Goal: Check status

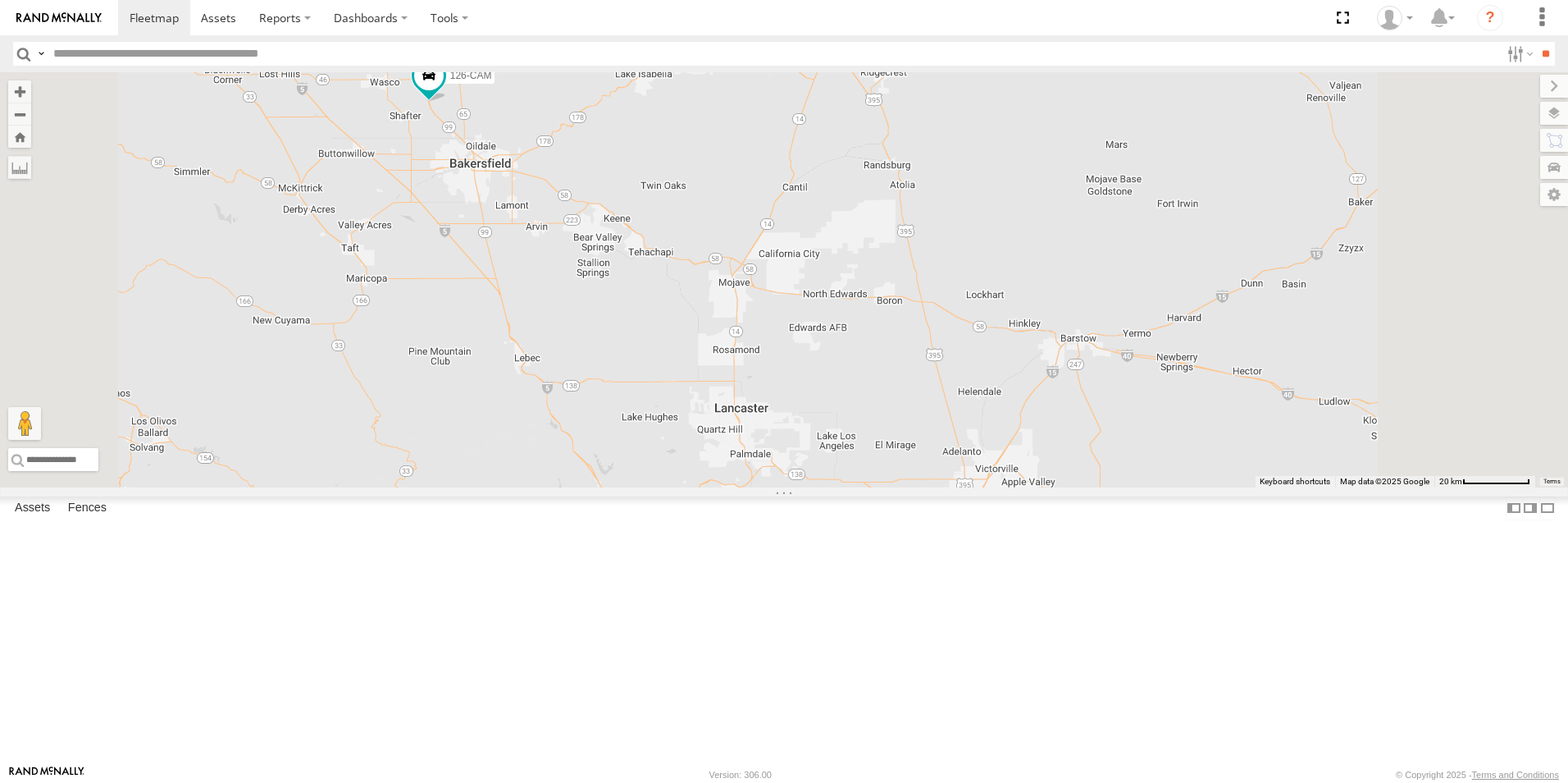
drag, startPoint x: 882, startPoint y: 523, endPoint x: 810, endPoint y: 402, distance: 140.8
click at [810, 402] on div "5360L 158 8220-CAL 20 208 119-CAM 203P 302W 194 145 122-CAM 181 1496 126-CAM 30…" at bounding box center [784, 279] width 1568 height 415
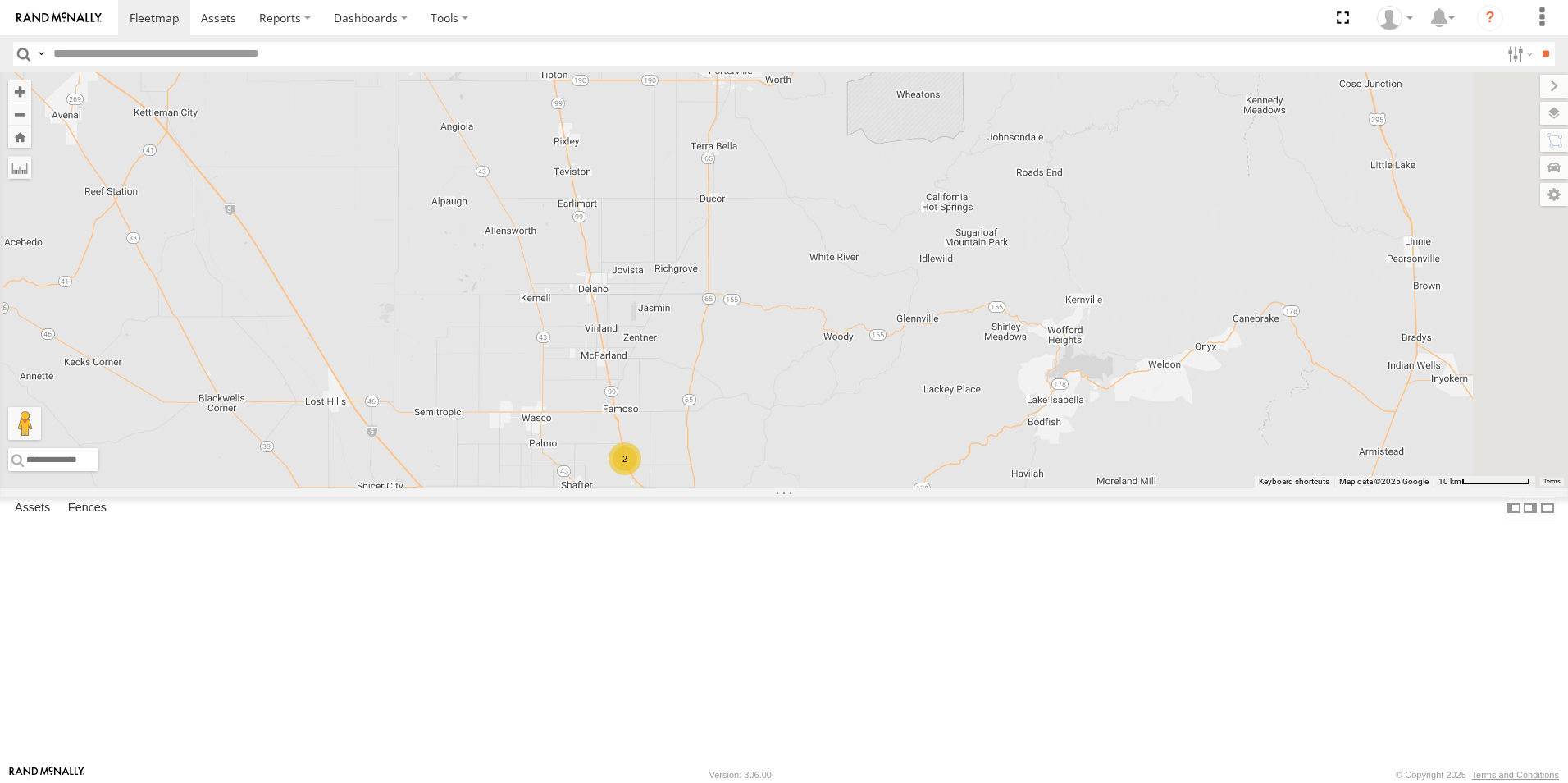
drag, startPoint x: 670, startPoint y: 287, endPoint x: 763, endPoint y: 585, distance: 312.2
click at [763, 487] on div "5360L 208 1496 307W 209-CAL T-199 D 2" at bounding box center [784, 279] width 1568 height 415
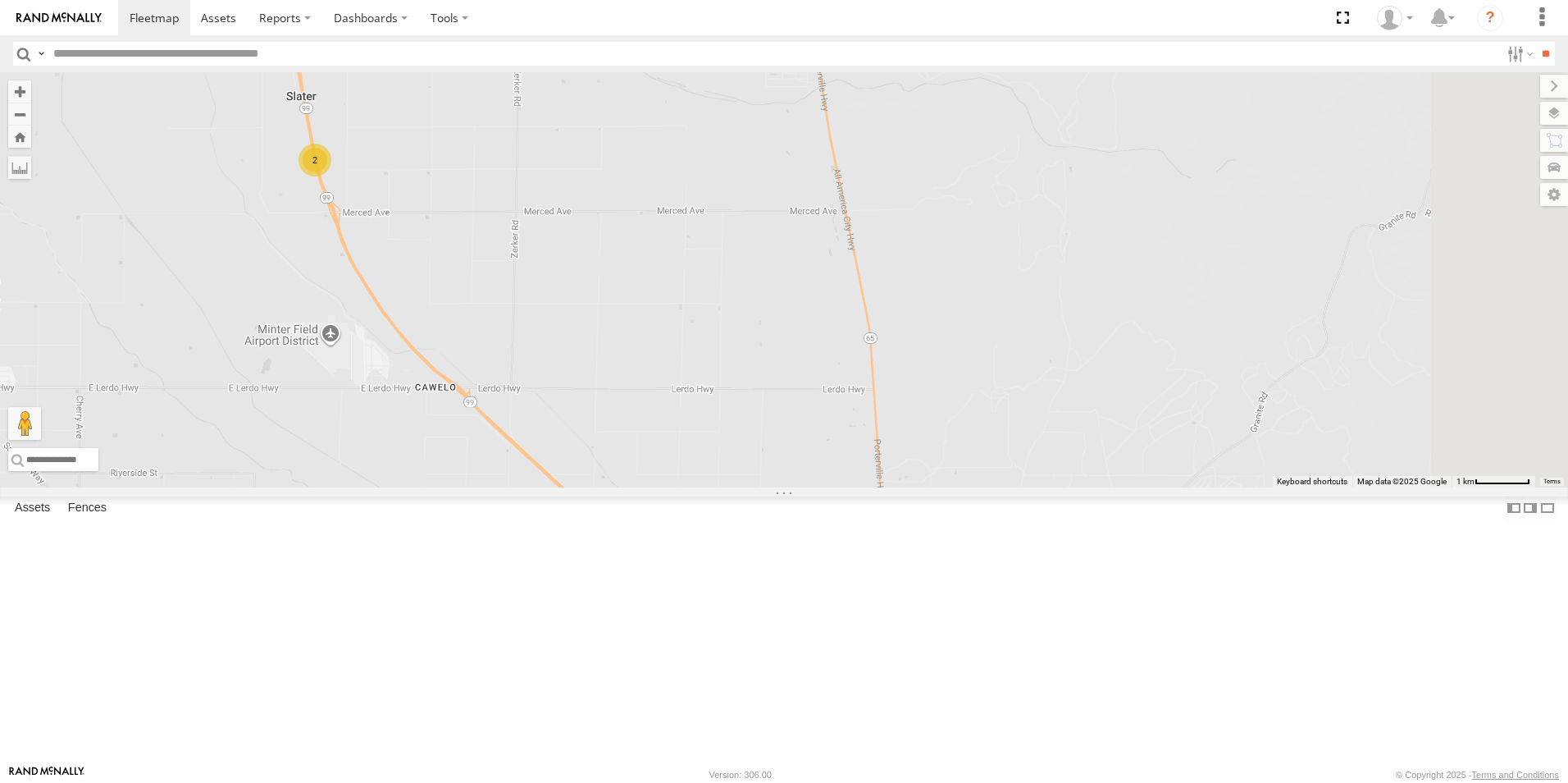
drag, startPoint x: 763, startPoint y: 575, endPoint x: 611, endPoint y: 352, distance: 269.9
click at [611, 352] on div "5360L 208 1496 307W 209-CAL T-199 D 2" at bounding box center [784, 279] width 1568 height 415
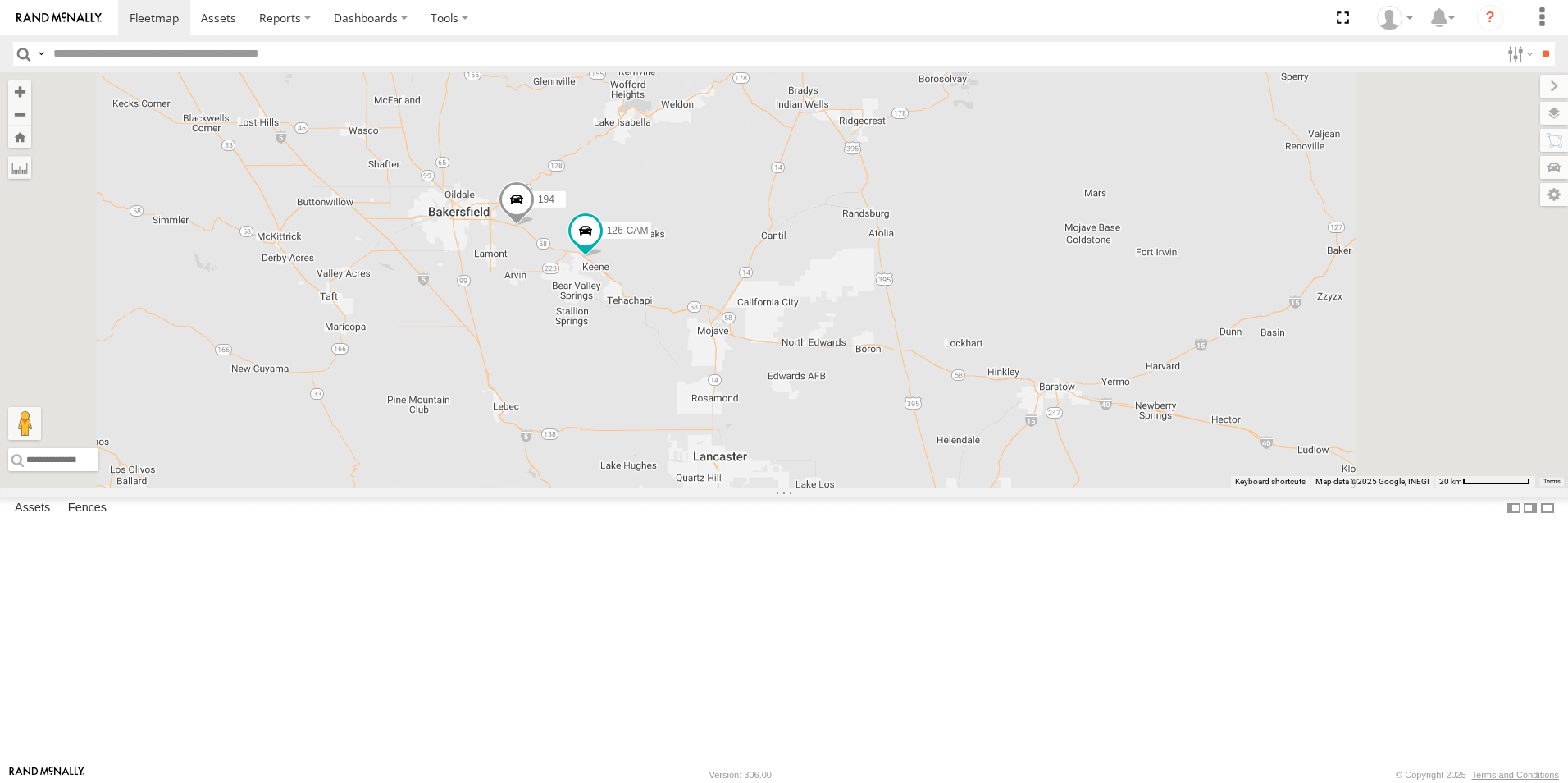
drag, startPoint x: 964, startPoint y: 582, endPoint x: 750, endPoint y: 448, distance: 252.5
click at [752, 449] on div "5360L 208 1496 307W 209-CAL T-199 D 194 126-CAM" at bounding box center [784, 279] width 1568 height 415
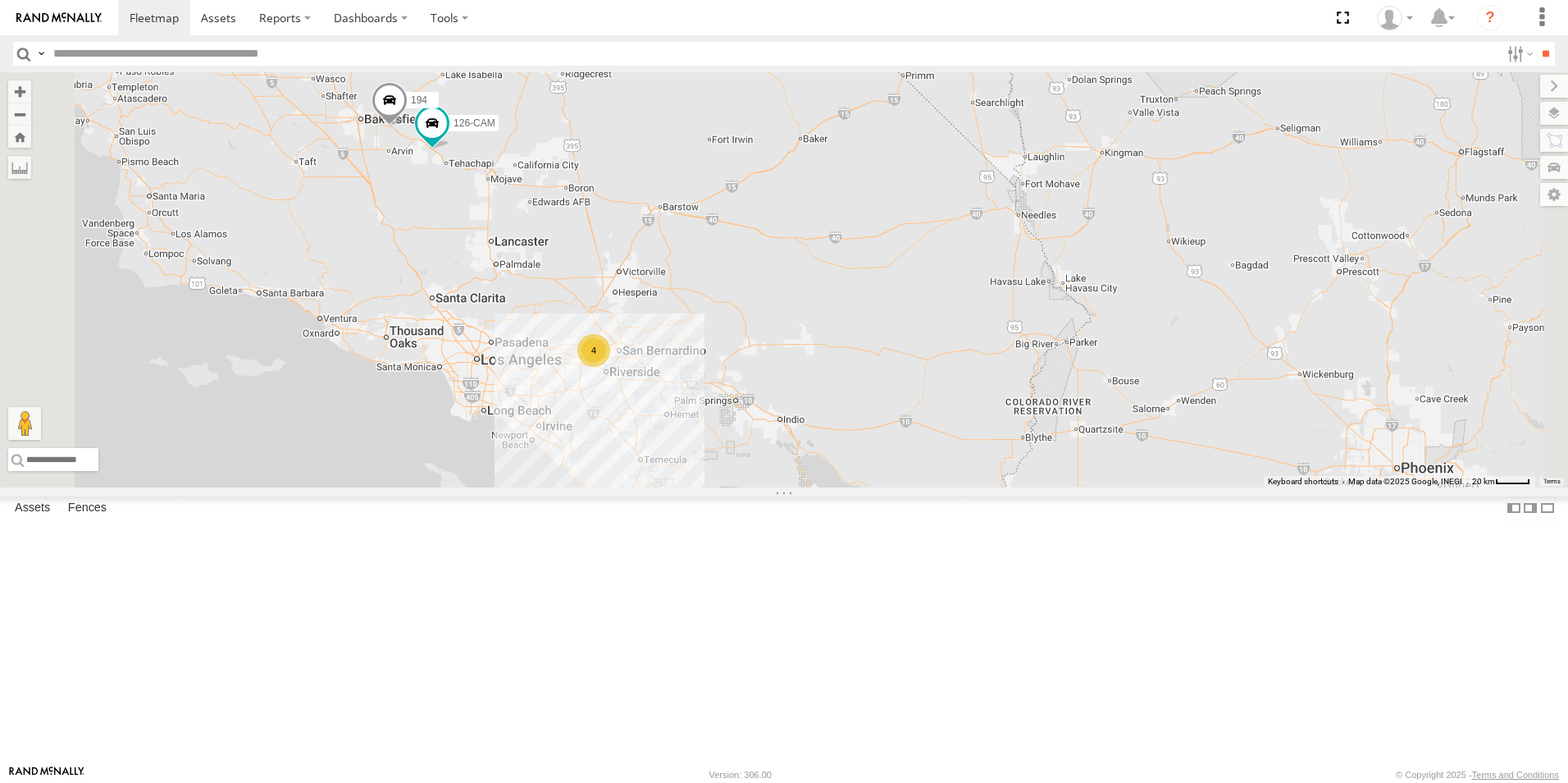
drag, startPoint x: 601, startPoint y: 321, endPoint x: 634, endPoint y: 442, distance: 125.4
click at [634, 442] on div "5360L 208 1496 307W 209-CAL T-199 D 4 194 126-CAM" at bounding box center [784, 279] width 1568 height 415
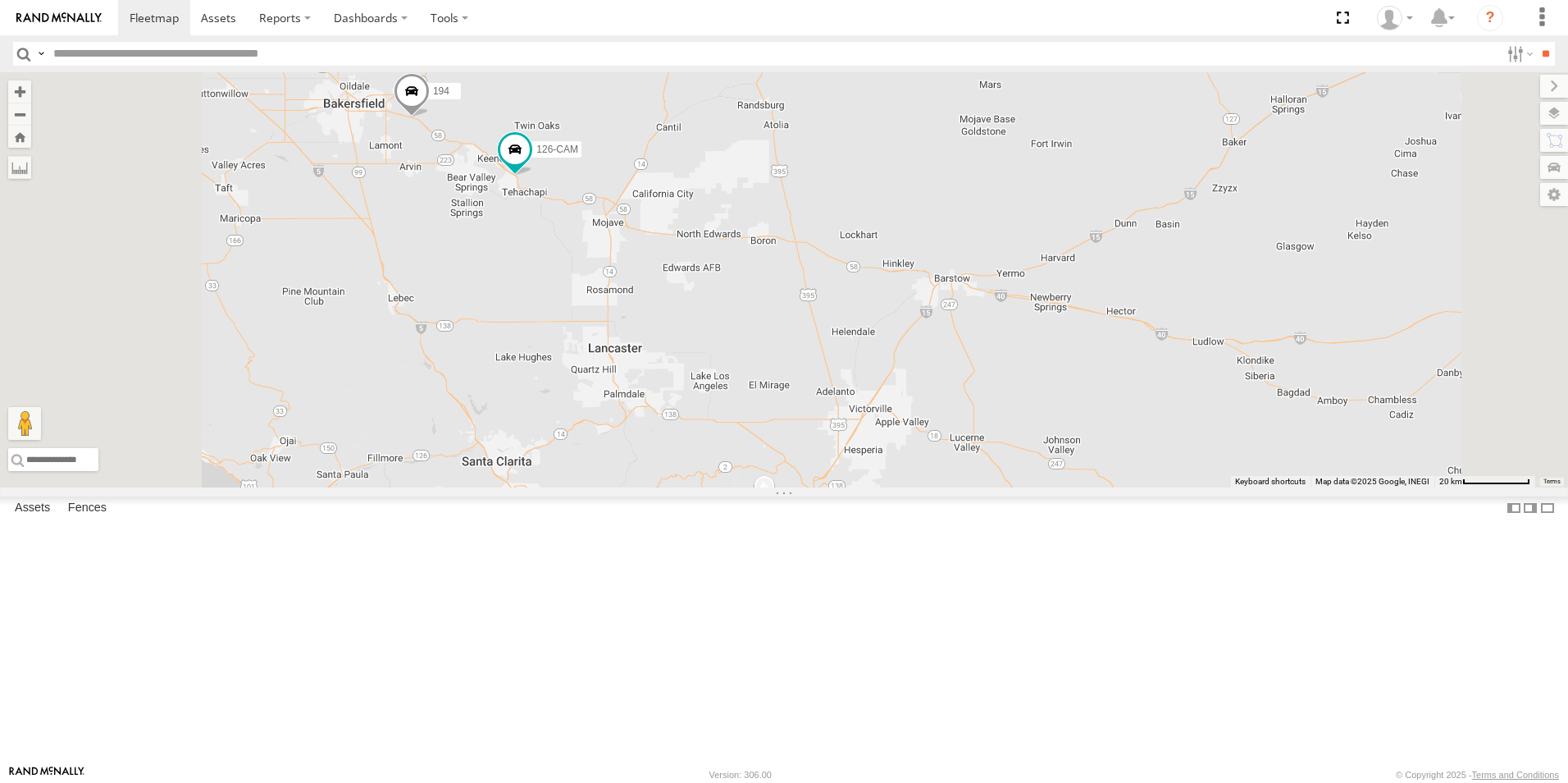
click at [975, 487] on div "5360L 208 1496 307W 209-CAL T-199 D 194 126-CAM 4" at bounding box center [784, 279] width 1568 height 415
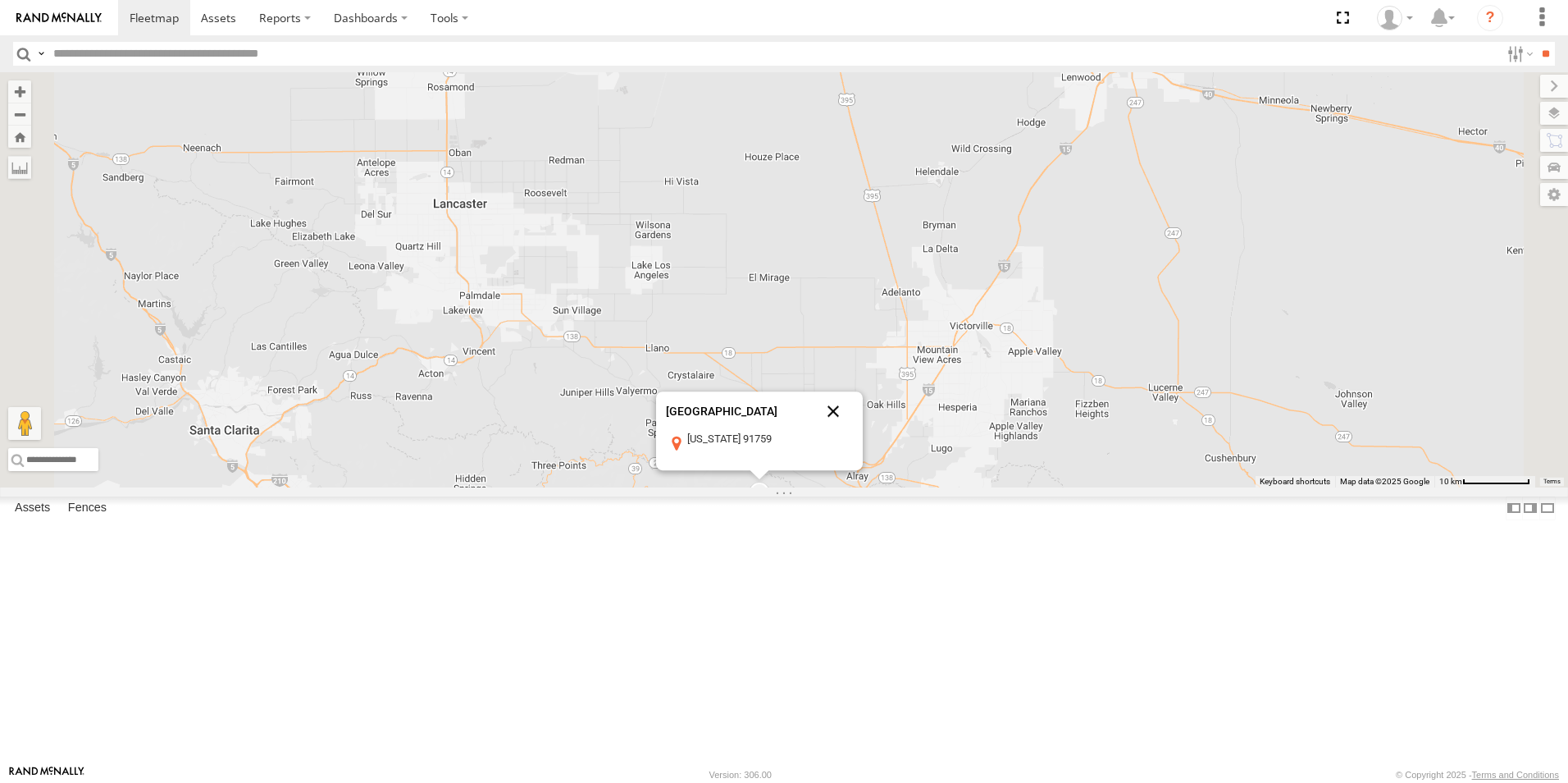
click at [853, 432] on button "Close" at bounding box center [833, 412] width 39 height 40
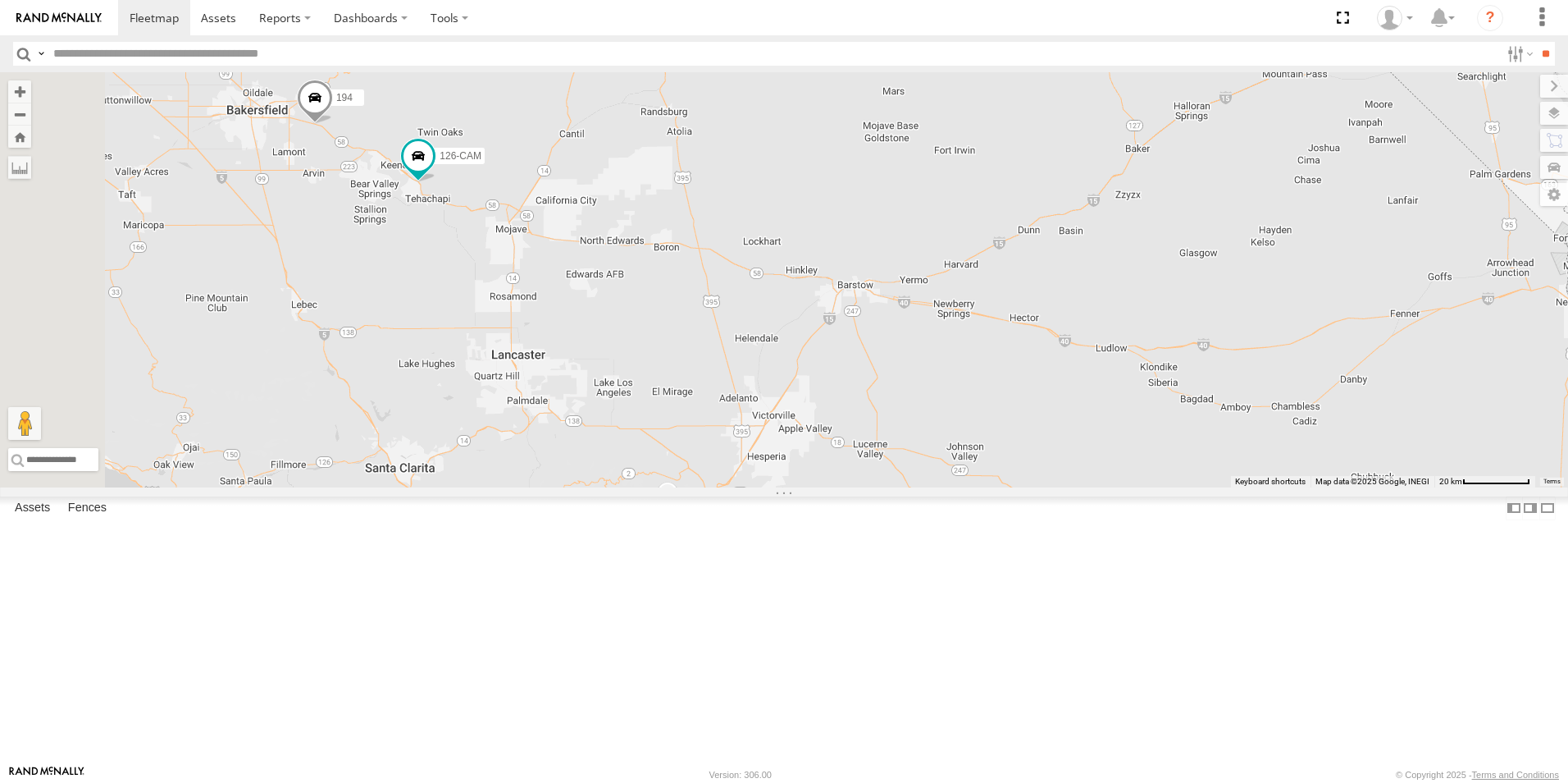
drag, startPoint x: 641, startPoint y: 578, endPoint x: 720, endPoint y: 602, distance: 82.6
click at [720, 487] on div "5360L 208 1496 307W 209-CAL T-199 D 194 126-CAM 4" at bounding box center [784, 279] width 1568 height 415
